Goal: Task Accomplishment & Management: Use online tool/utility

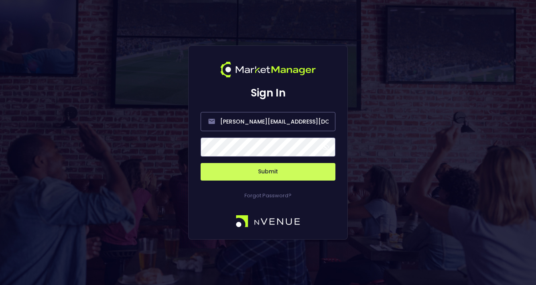
drag, startPoint x: 218, startPoint y: 167, endPoint x: 248, endPoint y: 161, distance: 30.9
click at [222, 166] on button "Submit" at bounding box center [268, 172] width 135 height 18
click at [325, 147] on span at bounding box center [325, 147] width 7 height 7
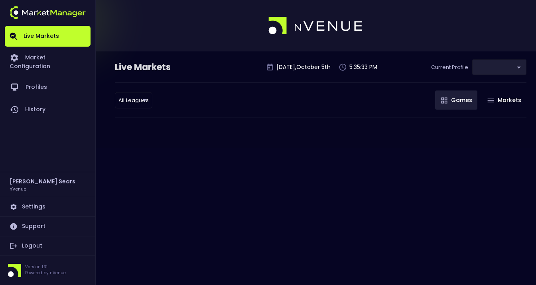
type input "d66ee90f-df8e-430e-a05c-aaf70ad95ad9"
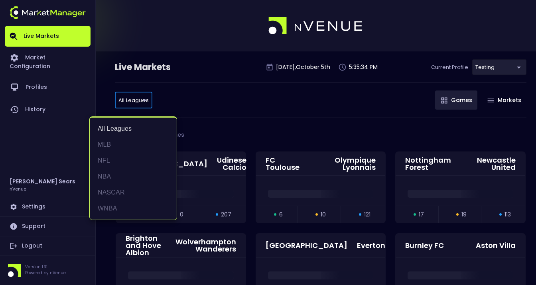
click at [110, 171] on li "NBA" at bounding box center [133, 177] width 87 height 16
type input "NBA"
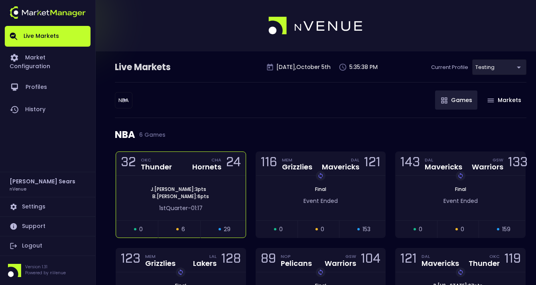
click at [217, 177] on div "J . Williams : 3 pts B . Miller : 6 pts 1st Quarter - 01:17" at bounding box center [181, 198] width 130 height 45
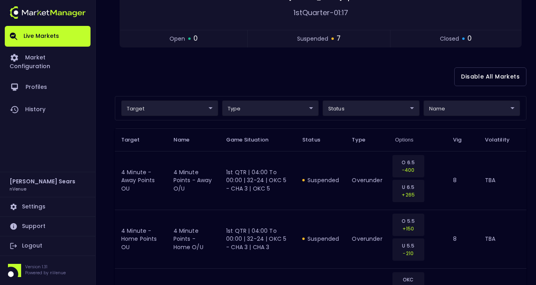
scroll to position [148, 0]
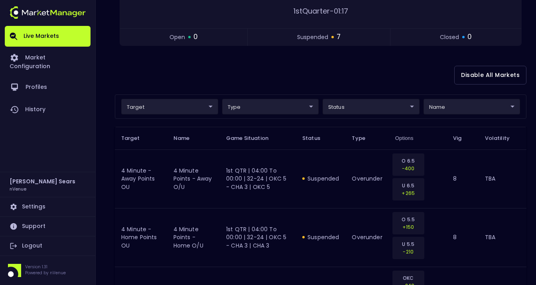
click at [366, 105] on body "Live Markets Market Configuration Profiles History Bruce Sears nVenue Settings …" at bounding box center [268, 217] width 536 height 730
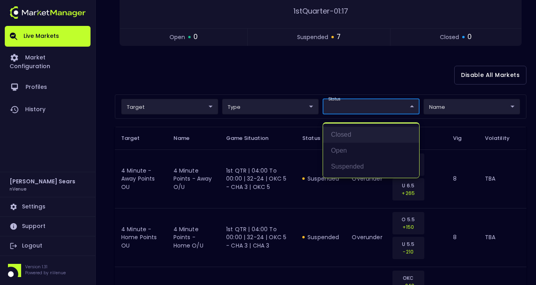
click at [347, 135] on li "closed" at bounding box center [371, 135] width 96 height 16
type input "closed"
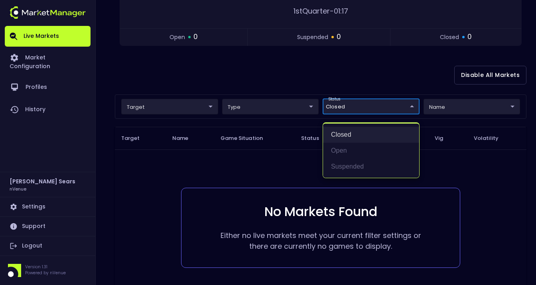
click at [347, 135] on li "closed" at bounding box center [371, 135] width 96 height 16
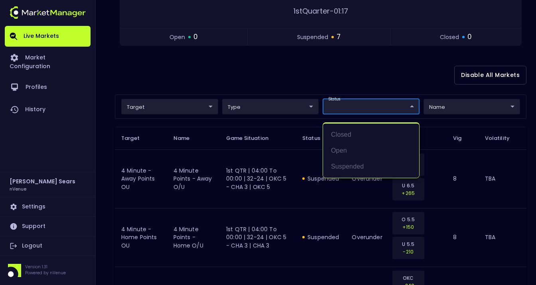
click at [264, 73] on div at bounding box center [268, 142] width 536 height 285
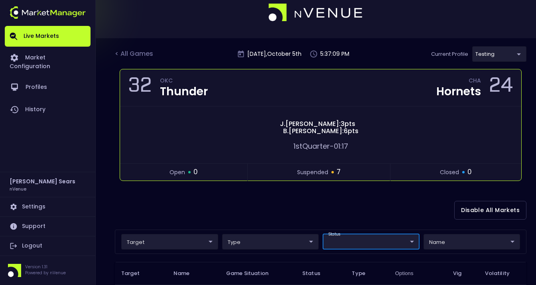
scroll to position [0, 0]
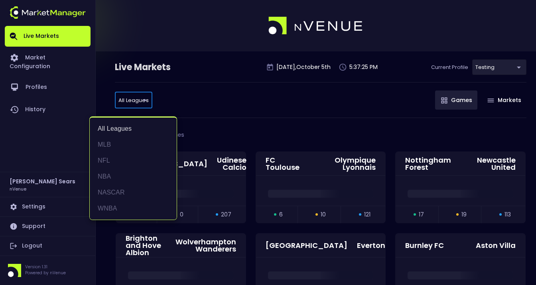
click at [109, 172] on li "NBA" at bounding box center [133, 177] width 87 height 16
type input "NBA"
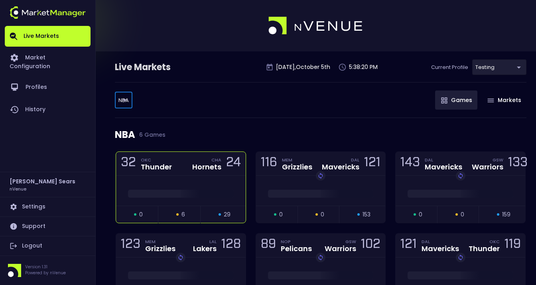
click at [176, 176] on div at bounding box center [181, 191] width 130 height 30
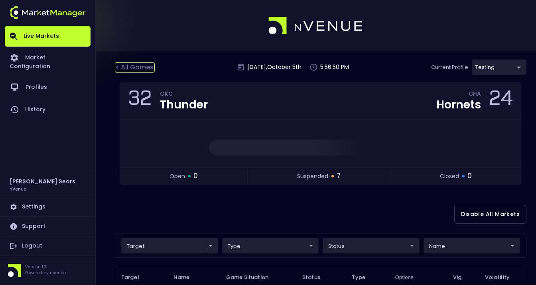
click at [134, 67] on div "< All Games" at bounding box center [135, 67] width 40 height 10
